Goal: Information Seeking & Learning: Check status

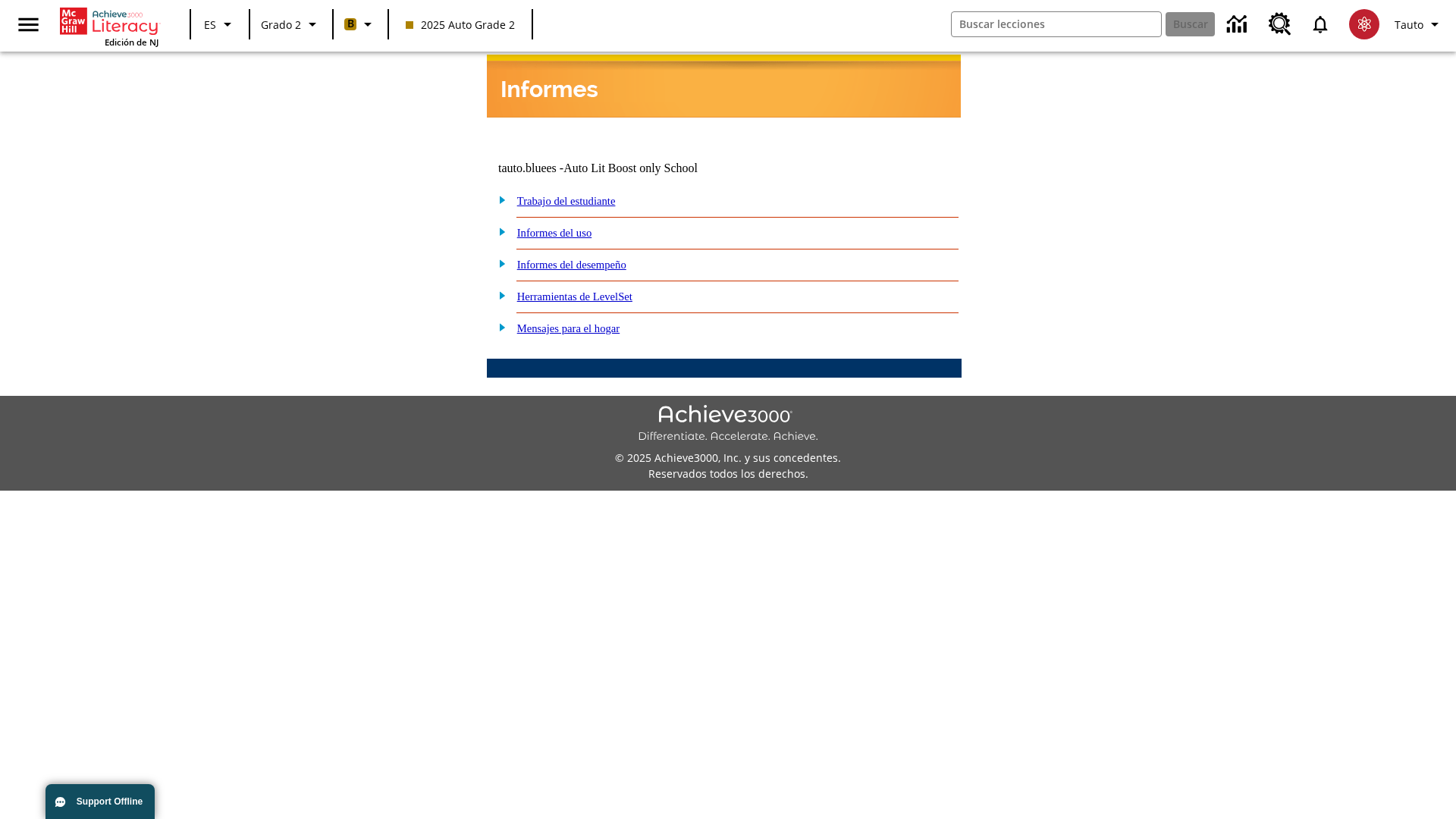
click at [591, 258] on link "Informes del desempeño" at bounding box center [572, 264] width 110 height 12
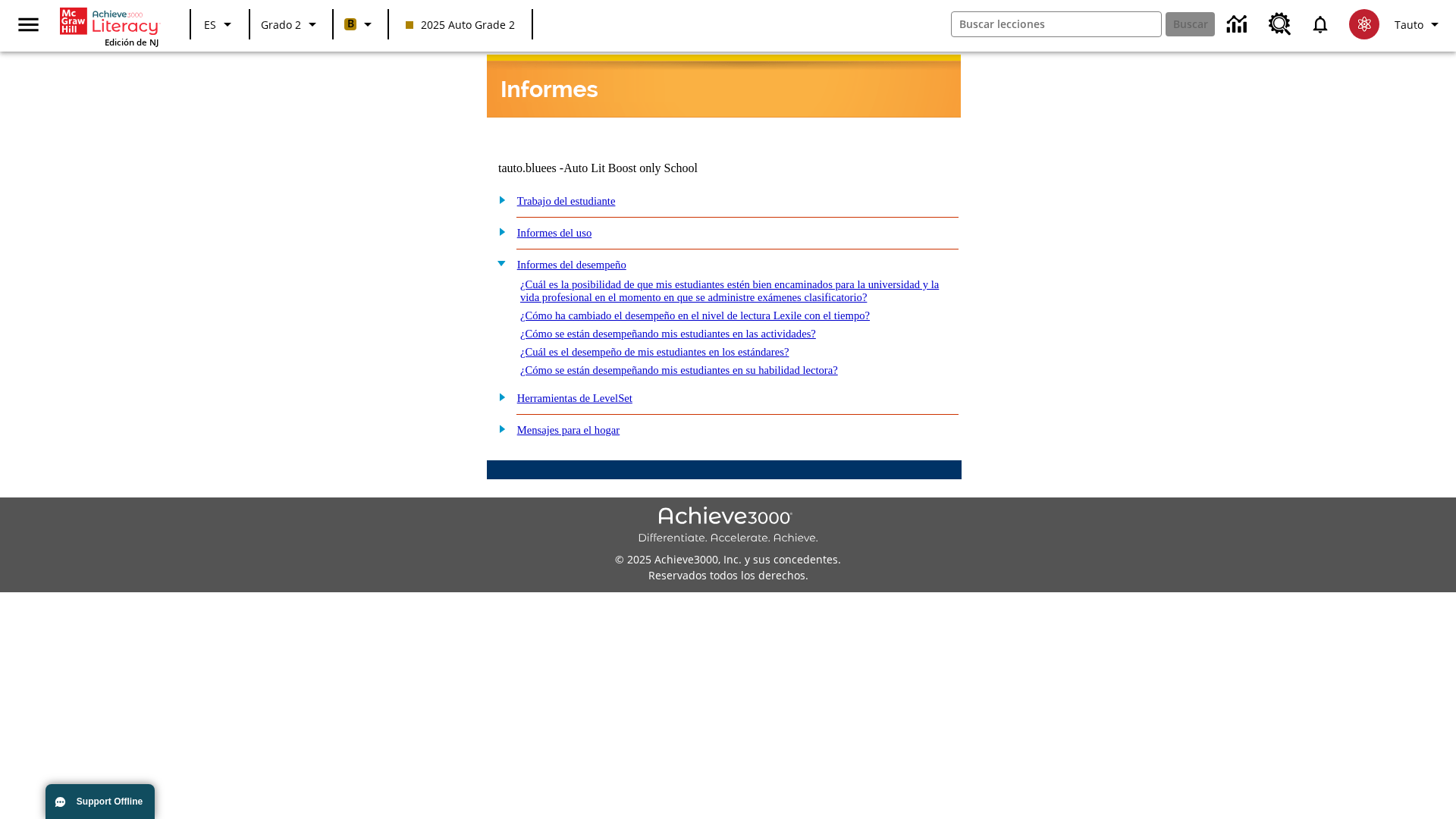
click at [693, 328] on link "¿Cómo se están desempeñando mis estudiantes en las actividades?" at bounding box center [668, 334] width 296 height 12
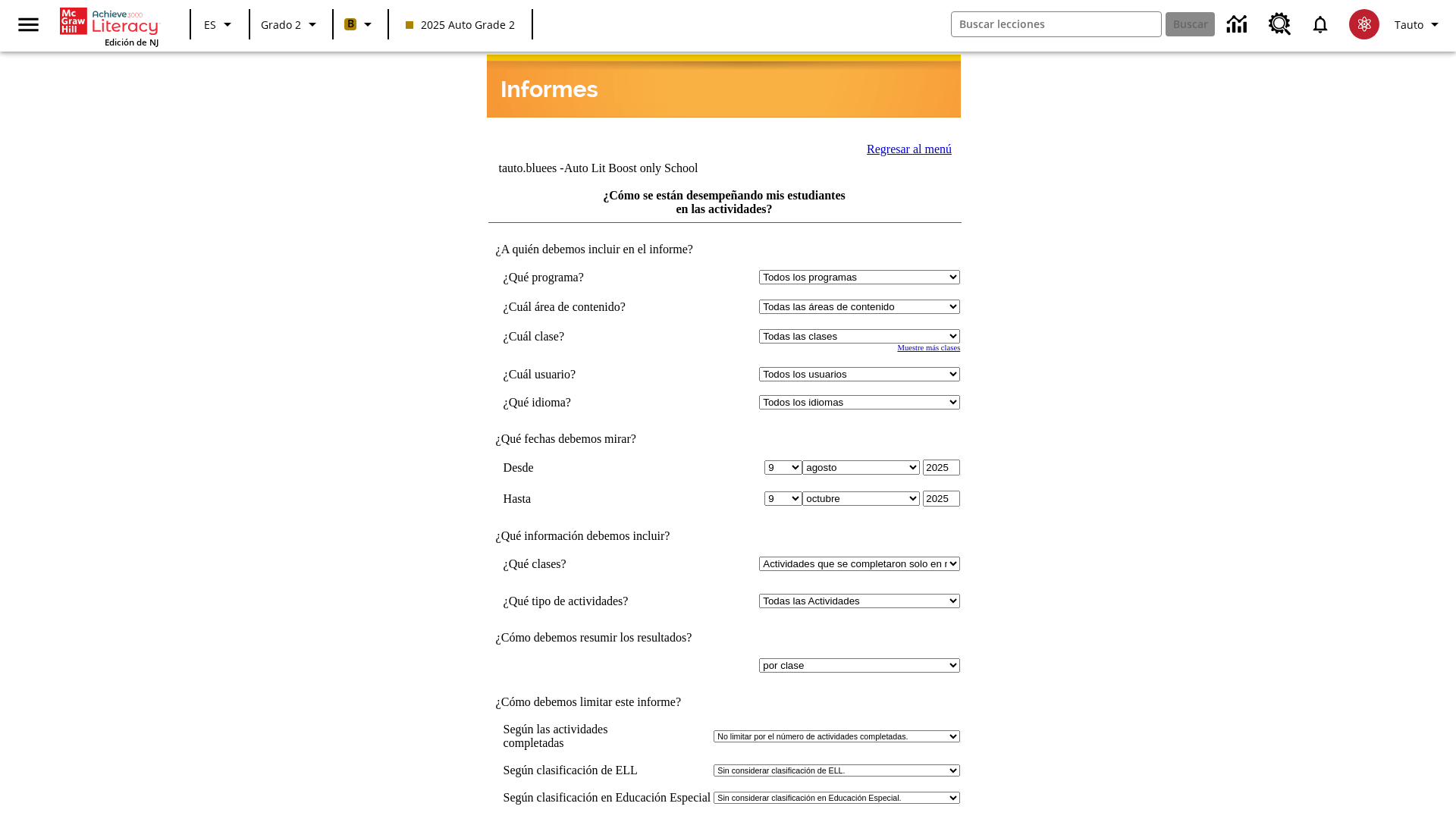
select select "21437111"
select select "4"
